Goal: Transaction & Acquisition: Purchase product/service

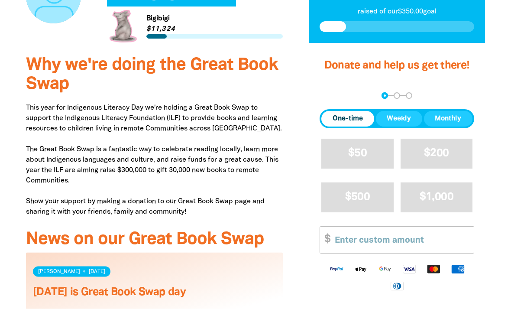
scroll to position [221, 0]
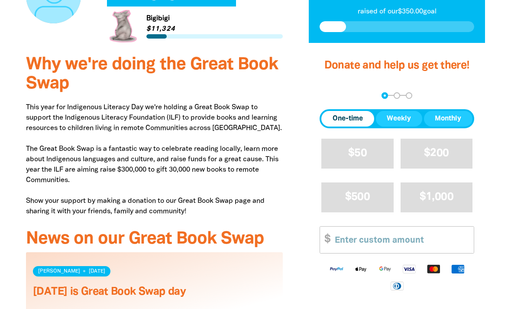
click at [350, 235] on input "Other Amount" at bounding box center [401, 239] width 145 height 26
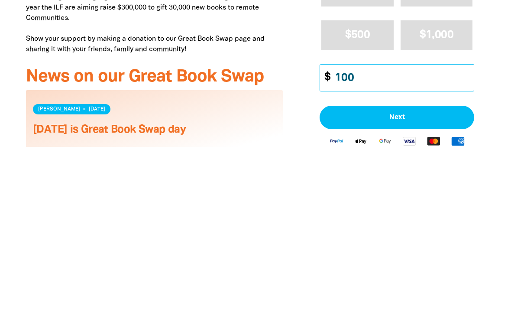
type input "100"
click at [396, 268] on button "Next" at bounding box center [396, 279] width 155 height 23
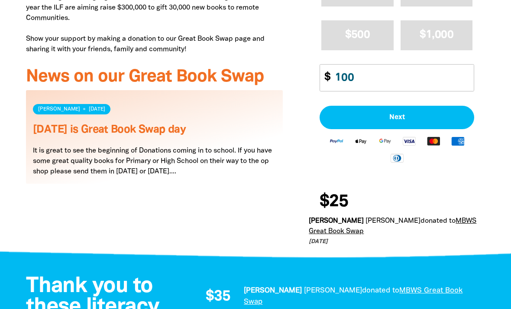
select select "AU"
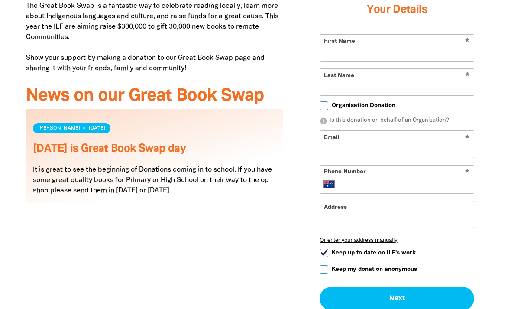
scroll to position [356, 0]
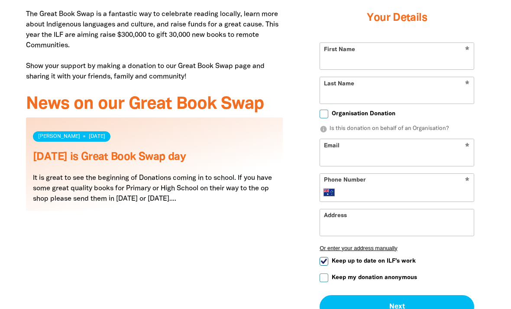
click at [369, 53] on input "First Name" at bounding box center [397, 56] width 154 height 26
type input "[PERSON_NAME]"
click at [361, 90] on input "Last Name" at bounding box center [397, 90] width 154 height 26
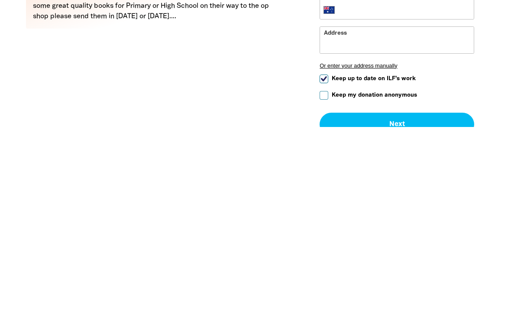
type input "Brown"
click at [327, 257] on input "Keep up to date on ILF's work" at bounding box center [323, 261] width 9 height 9
checkbox input "false"
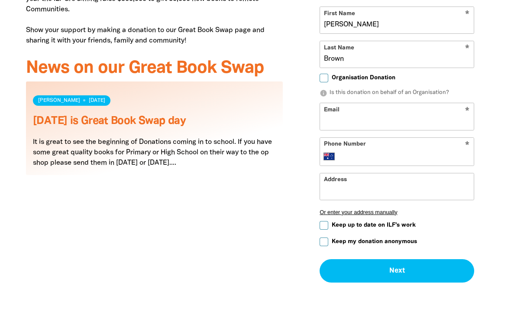
scroll to position [395, 0]
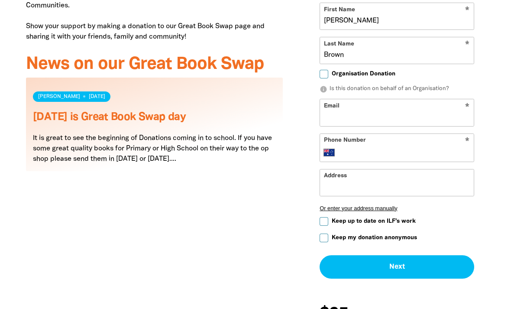
click at [370, 109] on input "Email" at bounding box center [397, 113] width 154 height 26
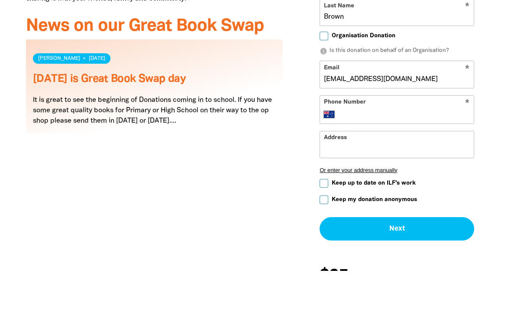
type input "[EMAIL_ADDRESS][DOMAIN_NAME]"
click at [390, 148] on input "Phone Number" at bounding box center [405, 153] width 129 height 10
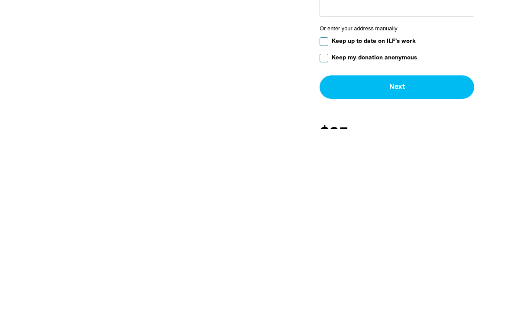
type input "0417 812 726"
click at [429, 255] on button "Next chevron_right" at bounding box center [396, 266] width 155 height 23
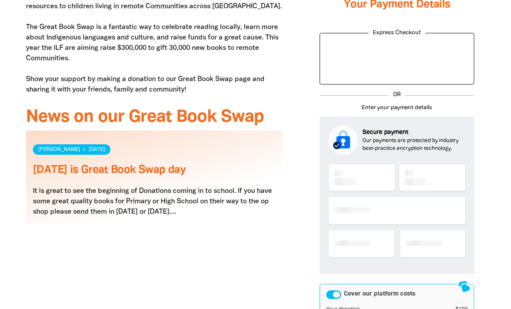
scroll to position [293, 0]
